Goal: Task Accomplishment & Management: Complete application form

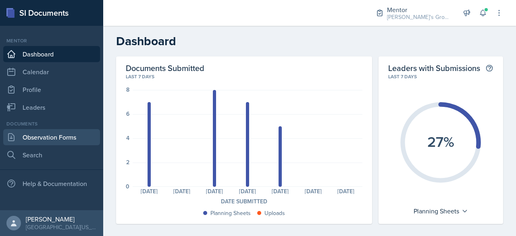
click at [44, 136] on link "Observation Forms" at bounding box center [51, 137] width 97 height 16
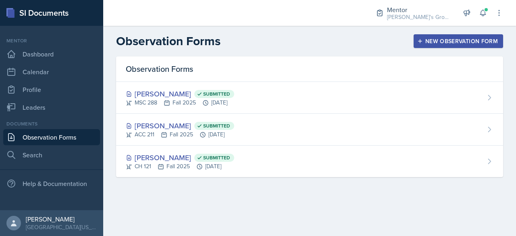
click at [437, 38] on div "New Observation Form" at bounding box center [457, 41] width 79 height 6
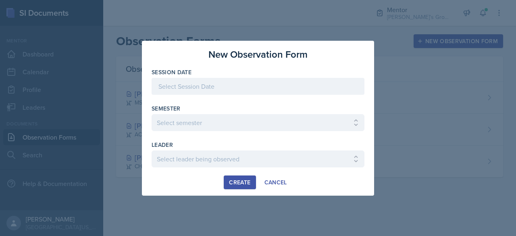
click at [322, 81] on div at bounding box center [257, 86] width 213 height 17
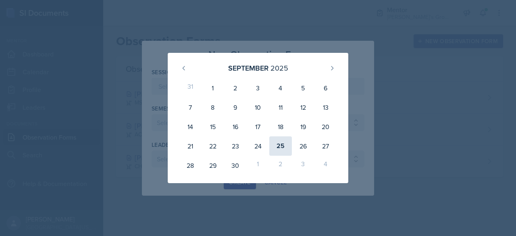
click at [271, 150] on div "25" at bounding box center [280, 145] width 23 height 19
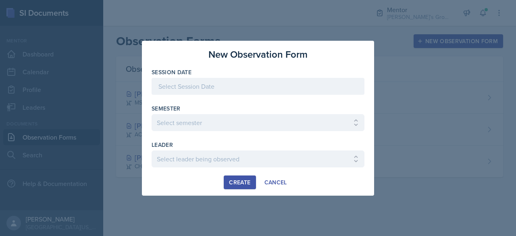
type input "[DATE]"
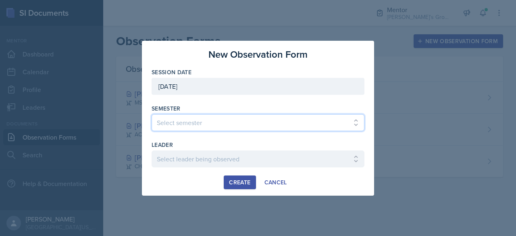
click at [221, 118] on select "Select semester All Fall 2021 Spring 2022 Fall 2022 Fall 2023 Spring 2023 Sprin…" at bounding box center [257, 122] width 213 height 17
select select "19fb88f7-c89b-4031-b5a0-458fd49807a1"
click at [151, 114] on select "Select semester All Fall 2021 Spring 2022 Fall 2022 Fall 2023 Spring 2023 Sprin…" at bounding box center [257, 122] width 213 height 17
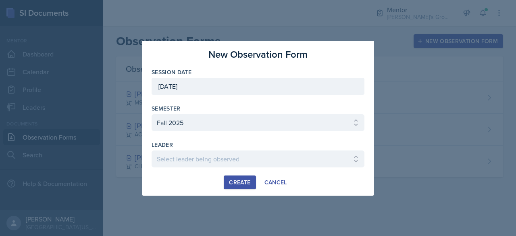
click at [197, 148] on div "leader" at bounding box center [257, 145] width 213 height 8
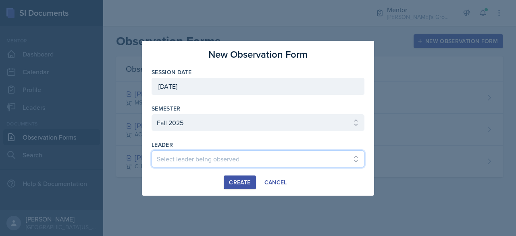
click at [193, 152] on select "Select leader being observed [PERSON_NAME] / [PERSON_NAME]/[DATE] / [PERSON_NAM…" at bounding box center [257, 158] width 213 height 17
select select "2329a85e-1e2b-4d24-9d15-eecfb8001219"
click at [151, 150] on select "Select leader being observed [PERSON_NAME] / [PERSON_NAME]/[DATE] / [PERSON_NAM…" at bounding box center [257, 158] width 213 height 17
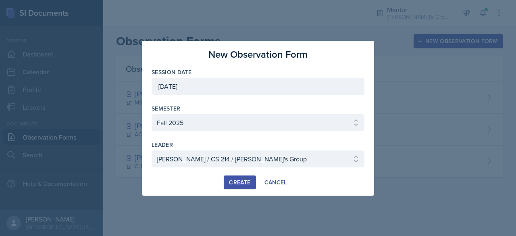
click at [240, 179] on div "Create" at bounding box center [239, 182] width 21 height 6
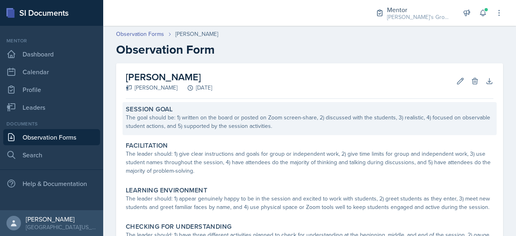
click at [242, 117] on div "The goal should be: 1) written on the board or posted on Zoom screen-share, 2) …" at bounding box center [309, 121] width 367 height 17
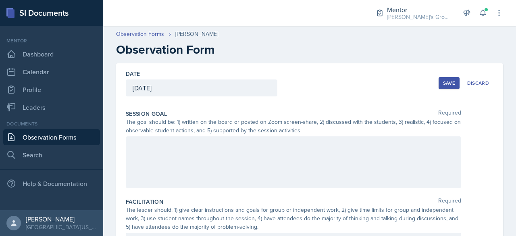
click at [212, 149] on div at bounding box center [293, 162] width 335 height 52
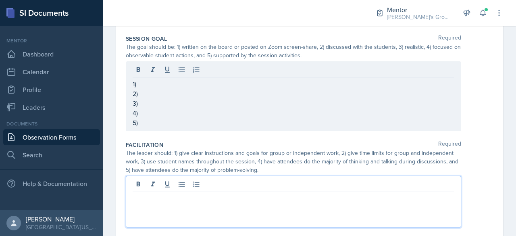
click at [209, 197] on p at bounding box center [293, 198] width 321 height 10
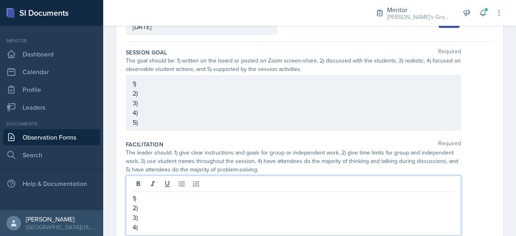
scroll to position [68, 0]
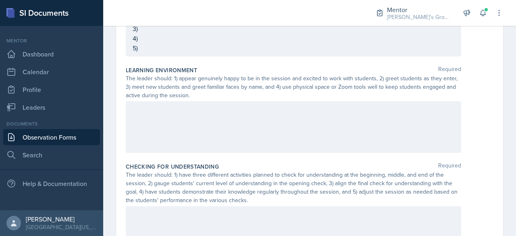
click at [227, 117] on div at bounding box center [293, 127] width 335 height 52
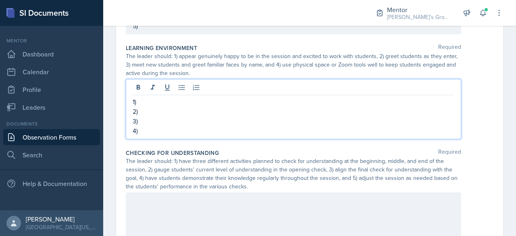
click at [207, 196] on p at bounding box center [293, 201] width 321 height 10
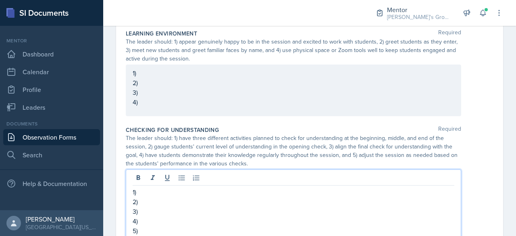
scroll to position [282, 0]
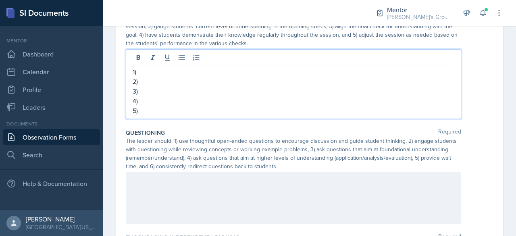
click at [207, 196] on div at bounding box center [293, 198] width 335 height 52
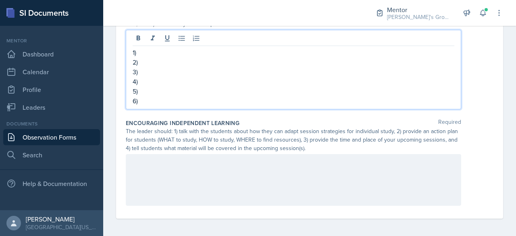
click at [225, 178] on div at bounding box center [293, 180] width 335 height 52
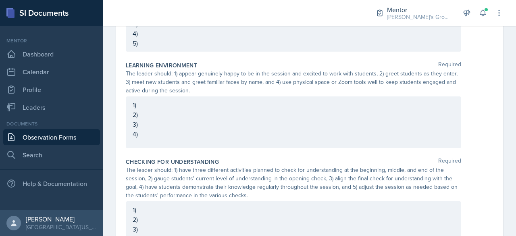
scroll to position [243, 0]
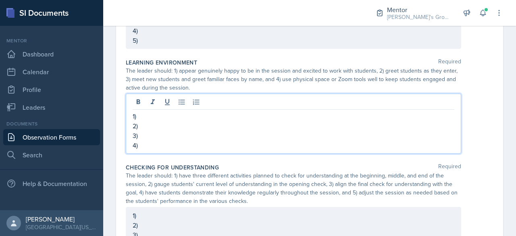
click at [197, 121] on p "2)" at bounding box center [293, 126] width 321 height 10
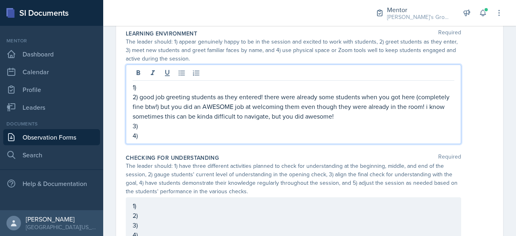
scroll to position [272, 0]
click at [205, 92] on p "2) good job greeting students as they entered! there were already some students…" at bounding box center [293, 106] width 321 height 29
click at [213, 85] on p "1)" at bounding box center [293, 87] width 321 height 10
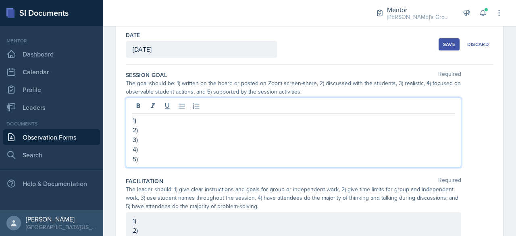
click at [171, 115] on p "1)" at bounding box center [293, 120] width 321 height 10
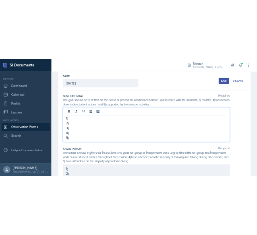
scroll to position [52, 0]
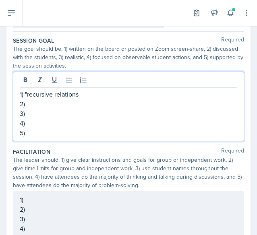
click at [97, 101] on p "2)" at bounding box center [128, 104] width 217 height 10
click at [103, 94] on p "1) "recursive relations" at bounding box center [128, 94] width 217 height 10
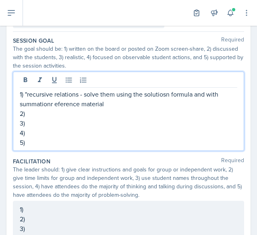
click at [56, 105] on p "1) "recursive relations - solve them using the solutiosn formula and with summa…" at bounding box center [128, 98] width 217 height 19
click at [121, 107] on p "1) "recursive relations - solve them using the solutiosn formula and with summa…" at bounding box center [128, 98] width 217 height 19
click at [157, 94] on p "1) "recursive relations - solve them using the solutiosn formula and with summa…" at bounding box center [128, 98] width 217 height 19
click at [107, 92] on p "1) "recursive relations - solve them using the solution formula and with summat…" at bounding box center [128, 98] width 217 height 19
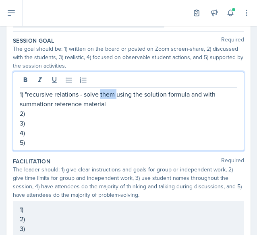
click at [107, 92] on p "1) "recursive relations - solve them using the solution formula and with summat…" at bounding box center [128, 98] width 217 height 19
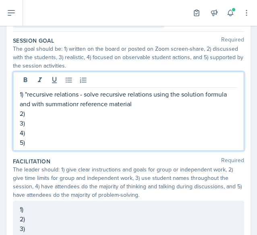
click at [137, 103] on p "1) "recursive relations - solve recursive relations using the solution formula …" at bounding box center [128, 98] width 217 height 19
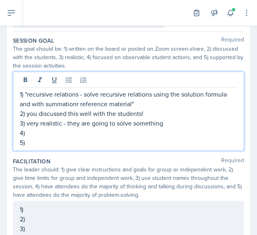
click at [78, 102] on p "1) "recursive relations - solve recursive relations using the solution formula …" at bounding box center [128, 98] width 217 height 19
click at [183, 118] on p "3) very realistic - they are going to solve something" at bounding box center [128, 123] width 217 height 10
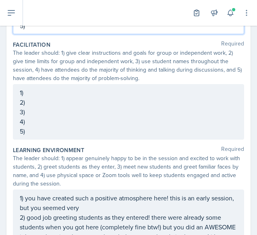
click at [63, 90] on p "1)" at bounding box center [128, 93] width 217 height 10
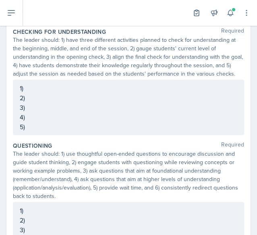
scroll to position [448, 0]
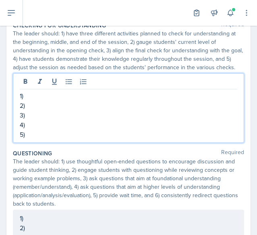
click at [63, 91] on p "1)" at bounding box center [128, 96] width 217 height 10
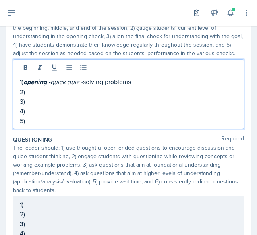
click at [83, 86] on em "quick quiz -" at bounding box center [66, 81] width 33 height 9
click at [98, 86] on em "quick quiz (8:30- )-" at bounding box center [76, 81] width 52 height 9
click at [104, 86] on em "quick quiz (8:30 - )-" at bounding box center [77, 81] width 54 height 9
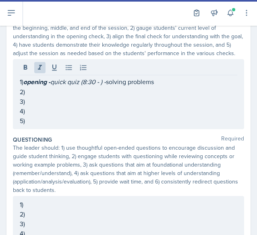
click at [169, 87] on p "1) opening - quick quiz (8:30 - ) - solving problems" at bounding box center [128, 82] width 217 height 10
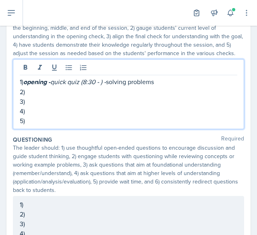
click at [169, 87] on p "1) opening - quick quiz (8:30 - ) - solving problems" at bounding box center [128, 82] width 217 height 10
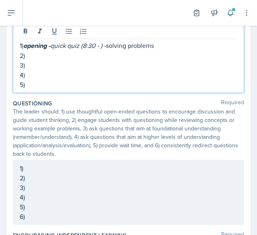
click at [66, 172] on p "1)" at bounding box center [128, 169] width 217 height 10
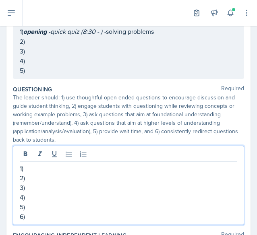
click at [68, 193] on p "3)" at bounding box center [128, 188] width 217 height 10
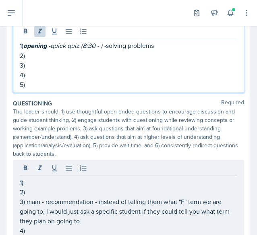
scroll to position [498, 0]
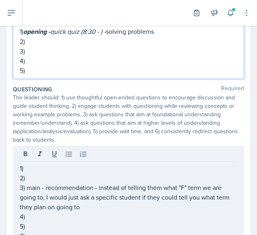
click at [104, 36] on em "quick quiz (8:30 - ) -" at bounding box center [78, 31] width 56 height 9
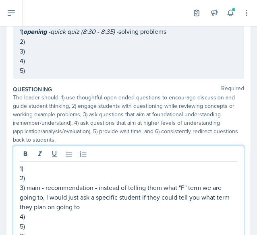
click at [129, 203] on p "3) main - recommendation - instead of telling them what "F" term we are going t…" at bounding box center [128, 197] width 217 height 29
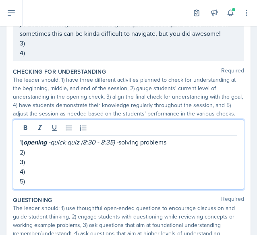
scroll to position [402, 0]
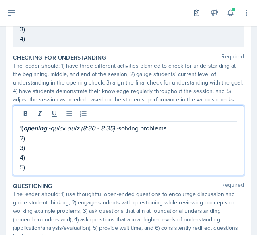
click at [183, 133] on p "1) opening - quick quiz (8:30 - 8:35) - solving problems" at bounding box center [128, 128] width 217 height 10
click at [174, 133] on p "1) opening - quick quiz (8:30 - 8:35) - solving problems. main -" at bounding box center [128, 128] width 217 height 10
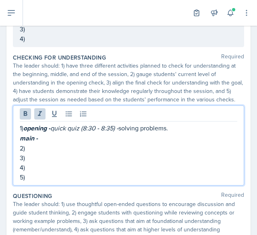
click at [113, 143] on p "main -" at bounding box center [128, 138] width 217 height 10
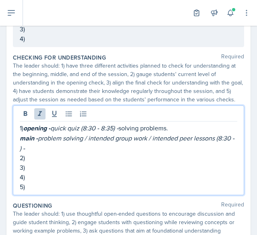
click at [113, 153] on p "main - problem solving / intended group work / intended peer lessons (8:30 - ) -" at bounding box center [128, 143] width 217 height 20
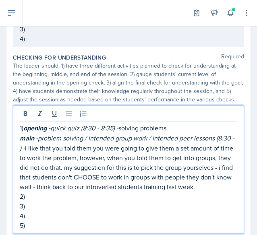
click at [97, 201] on p "2)" at bounding box center [128, 197] width 217 height 10
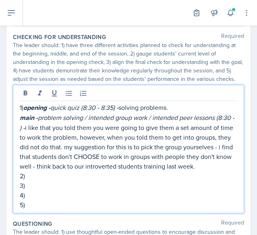
scroll to position [422, 0]
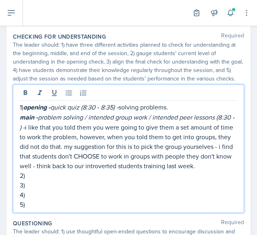
click at [96, 190] on p "3)" at bounding box center [128, 185] width 217 height 10
click at [101, 171] on p "main - problem solving / intended group work / intended peer lessons (8:30 - ) …" at bounding box center [128, 141] width 217 height 58
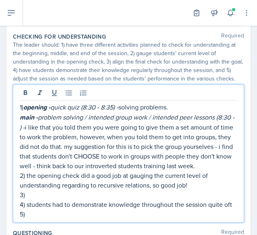
scroll to position [426, 0]
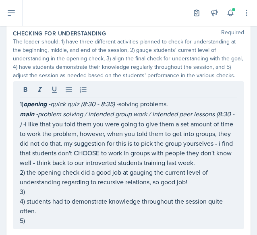
click at [78, 168] on p "main - problem solving / intended group work / intended peer lessons (8:30 - ) …" at bounding box center [128, 138] width 217 height 58
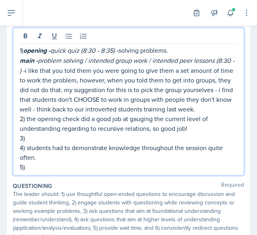
scroll to position [480, 0]
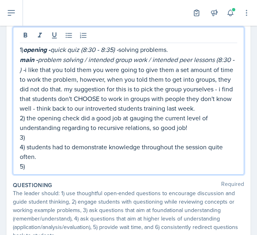
click at [83, 142] on p "3)" at bounding box center [128, 138] width 217 height 10
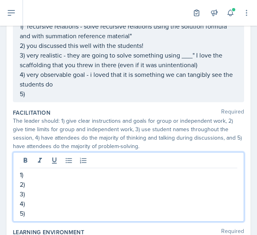
scroll to position [120, 0]
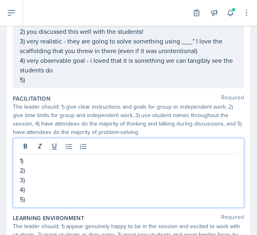
click at [83, 161] on p "1)" at bounding box center [128, 161] width 217 height 10
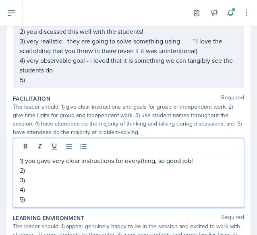
click at [206, 157] on p "1) you gave very clear instructions for everything, so good job!" at bounding box center [128, 161] width 217 height 10
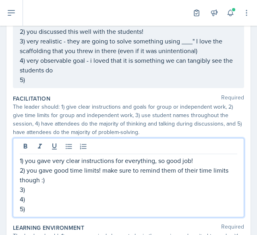
click at [128, 191] on p "3)" at bounding box center [128, 190] width 217 height 10
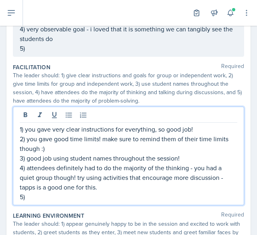
scroll to position [153, 0]
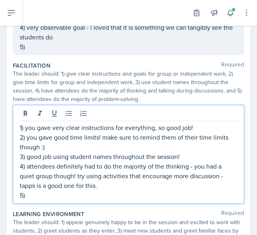
click at [115, 194] on p "5)" at bounding box center [128, 195] width 217 height 10
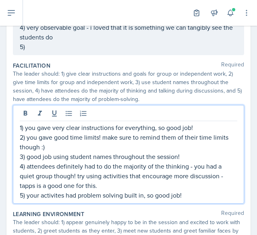
scroll to position [0, 0]
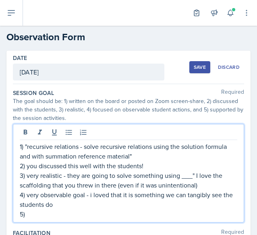
click at [153, 141] on div "1) "recursive relations - solve recursive relations using the solution formula …" at bounding box center [128, 173] width 231 height 99
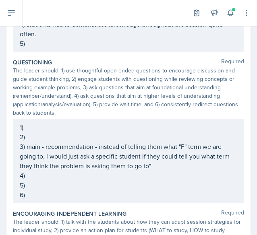
scroll to position [668, 0]
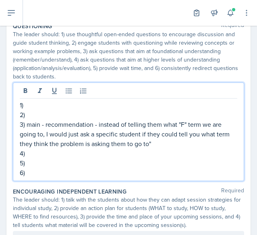
click at [68, 176] on p "6)" at bounding box center [128, 173] width 217 height 10
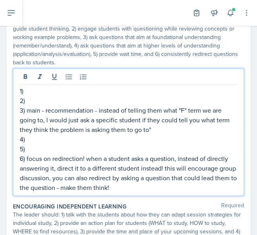
click at [65, 144] on p "4)" at bounding box center [128, 140] width 217 height 10
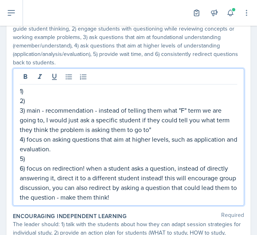
click at [157, 135] on p "3) main - recommendation - instead of telling them what "F" term we are going t…" at bounding box center [128, 120] width 217 height 29
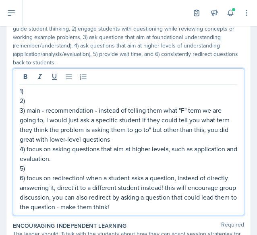
click at [105, 96] on p "1)" at bounding box center [128, 91] width 217 height 10
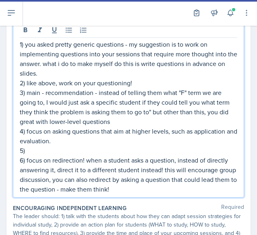
scroll to position [721, 0]
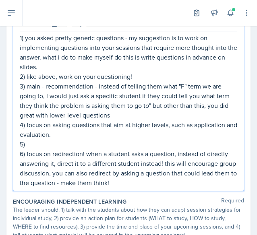
click at [110, 149] on p "5)" at bounding box center [128, 144] width 217 height 10
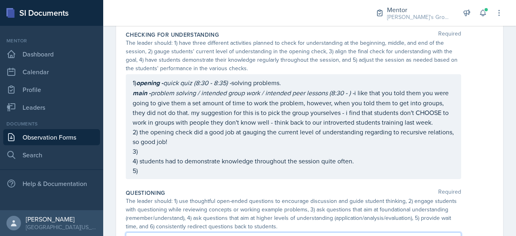
scroll to position [400, 0]
click at [238, 175] on p "5)" at bounding box center [293, 171] width 321 height 10
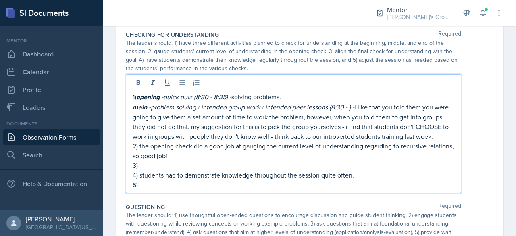
scroll to position [414, 0]
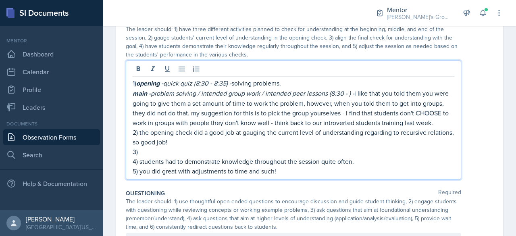
click at [347, 127] on p "main - problem solving / intended group work / intended peer lessons (8:30 - ) …" at bounding box center [293, 107] width 321 height 39
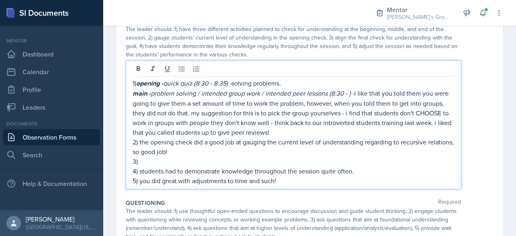
click at [297, 166] on p "3)" at bounding box center [293, 161] width 321 height 10
click at [369, 137] on p "main - problem solving / intended group work / intended peer lessons (8:30 - ) …" at bounding box center [293, 112] width 321 height 49
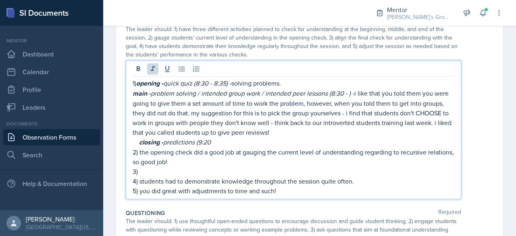
click at [354, 97] on em "problem solving / intended group work / intended peer lessons (8:30 - ) -" at bounding box center [252, 93] width 203 height 9
click at [362, 97] on em "problem solving / intended group work / intended peer lessons (8:35 - 9"20) -" at bounding box center [259, 93] width 216 height 9
click at [279, 147] on p "closing - predictions (9:20" at bounding box center [293, 142] width 321 height 10
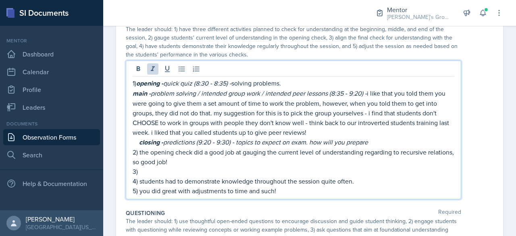
click at [180, 176] on p "3)" at bounding box center [293, 171] width 321 height 10
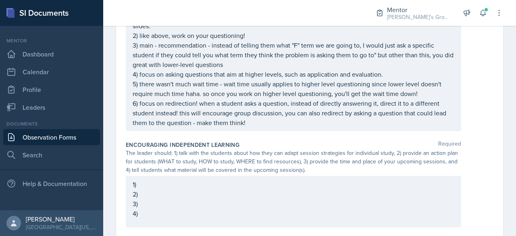
scroll to position [706, 0]
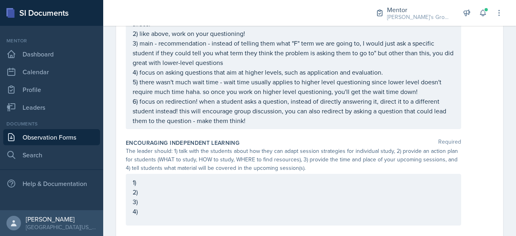
click at [204, 187] on p "1)" at bounding box center [293, 182] width 321 height 10
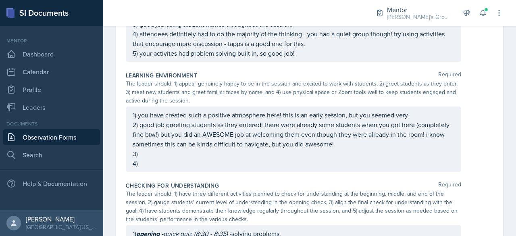
click at [191, 168] on p "4)" at bounding box center [293, 163] width 321 height 10
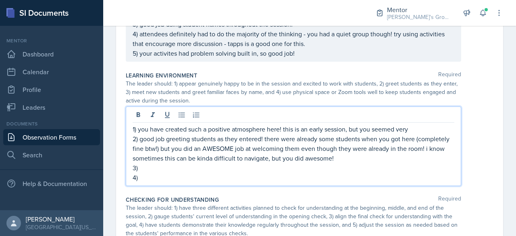
scroll to position [264, 0]
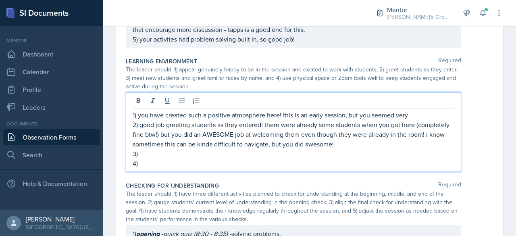
click at [199, 168] on p "4)" at bounding box center [293, 163] width 321 height 10
click at [247, 158] on p "3) not sure if you had any new students" at bounding box center [293, 154] width 321 height 10
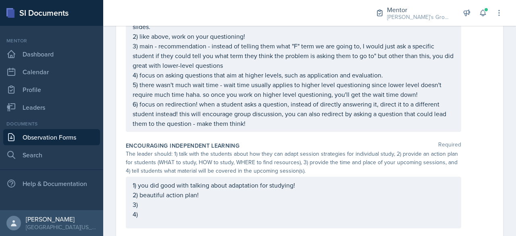
scroll to position [709, 0]
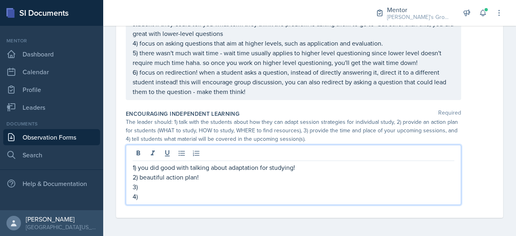
click at [234, 187] on div "1) you did good with talking about adaptation for studying! 2) beautiful action…" at bounding box center [293, 181] width 321 height 39
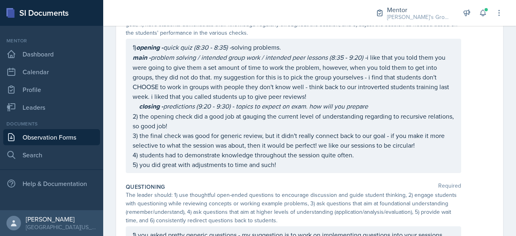
scroll to position [450, 0]
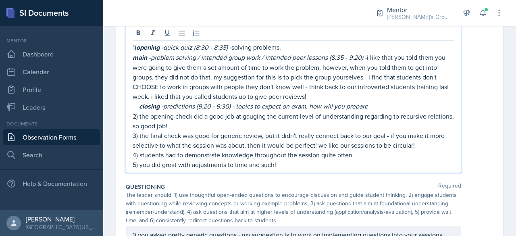
click at [284, 128] on p "2) the opening check did a good job at gauging the current level of understandi…" at bounding box center [293, 120] width 321 height 19
click at [300, 169] on p "5) you did great with adjustments to time and such!" at bounding box center [293, 164] width 321 height 10
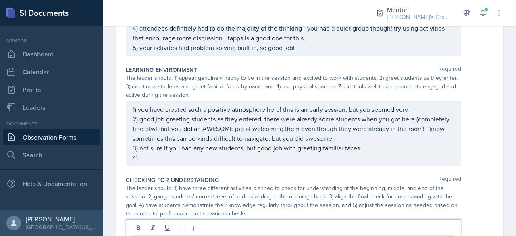
scroll to position [253, 0]
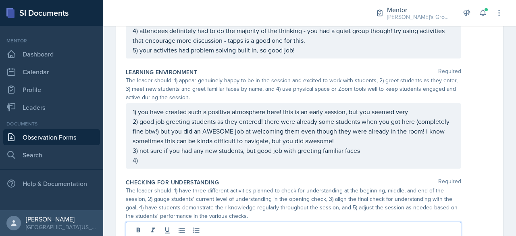
click at [213, 175] on div "Learning Environment Required The leader should: 1) appear genuinely happy to b…" at bounding box center [309, 120] width 367 height 110
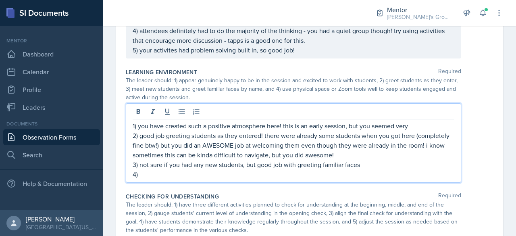
click at [217, 173] on div "1) you have created such a positive atmosphere here! this is an early session, …" at bounding box center [293, 150] width 321 height 58
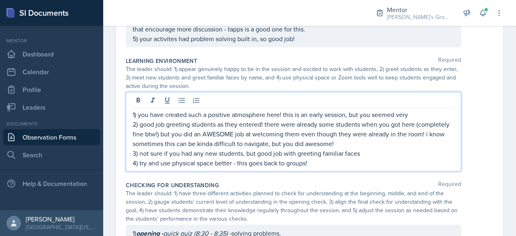
click at [339, 158] on p "3) not sure if you had any new students, but good job with greeting familiar fa…" at bounding box center [293, 153] width 321 height 10
click at [378, 148] on p "2) good job greeting students as they entered! there were already some students…" at bounding box center [293, 133] width 321 height 29
click at [420, 119] on p "1) you have created such a positive atmosphere here! this is an early session, …" at bounding box center [293, 115] width 321 height 10
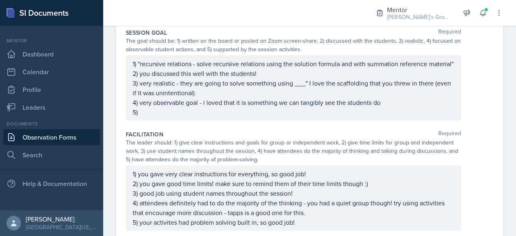
scroll to position [0, 0]
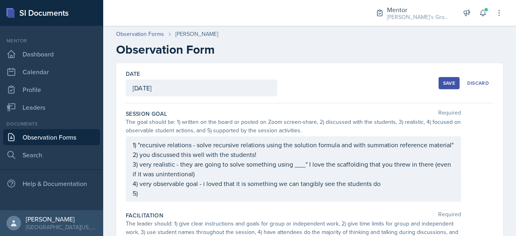
click at [438, 85] on button "Save" at bounding box center [448, 83] width 21 height 12
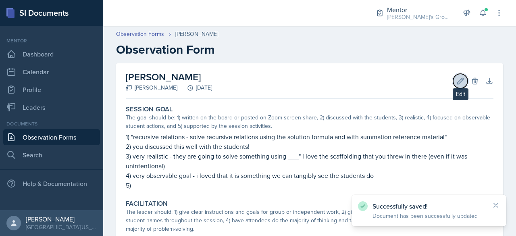
click at [453, 84] on button "Edit" at bounding box center [460, 81] width 14 height 14
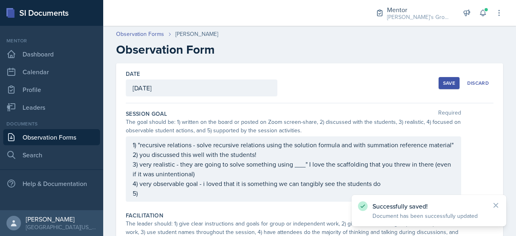
click at [219, 198] on div "1) "recursive relations - solve recursive relations using the solution formula …" at bounding box center [293, 169] width 321 height 58
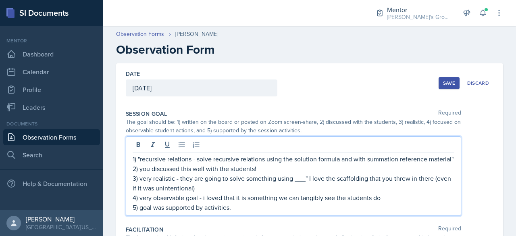
click at [447, 80] on div "Save" at bounding box center [449, 83] width 12 height 6
